Goal: Task Accomplishment & Management: Use online tool/utility

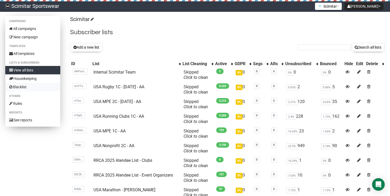
click at [34, 88] on link "Blacklist" at bounding box center [32, 87] width 55 height 8
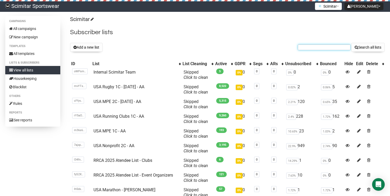
click at [309, 46] on input "text" at bounding box center [324, 48] width 53 height 6
paste input "[EMAIL_ADDRESS][DOMAIN_NAME]"
type input "[EMAIL_ADDRESS][DOMAIN_NAME]"
click at [351, 43] on button "Search all lists" at bounding box center [367, 47] width 33 height 9
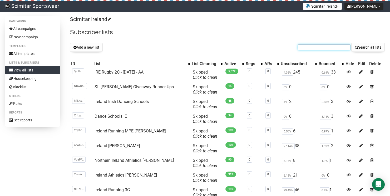
click at [324, 47] on input "text" at bounding box center [324, 48] width 53 height 6
paste input "support@buttercupstraining.zohodesk.eu"
type input "support@buttercupstraining.zohodesk.eu"
click at [351, 43] on button "Search all lists" at bounding box center [367, 47] width 33 height 9
